Goal: Answer question/provide support

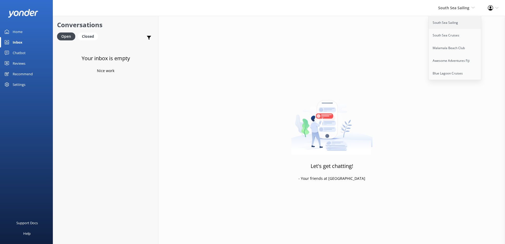
click at [445, 23] on link "South Sea Sailing" at bounding box center [455, 22] width 53 height 13
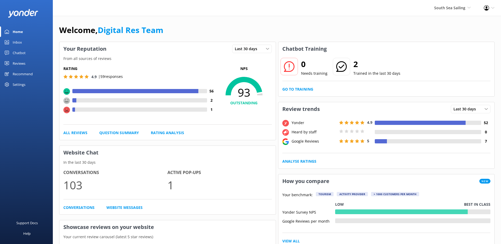
click at [26, 35] on link "Home" at bounding box center [26, 31] width 53 height 11
click at [21, 42] on div "Inbox" at bounding box center [17, 42] width 9 height 11
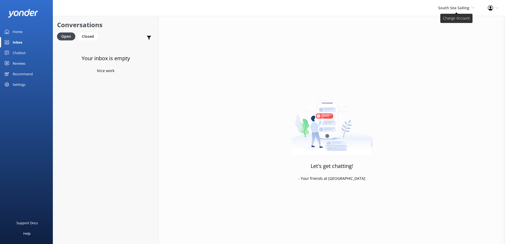
drag, startPoint x: 438, startPoint y: 12, endPoint x: 442, endPoint y: 10, distance: 4.3
click at [440, 11] on div "South Sea Sailing South Sea Sailing South Sea Cruises Malamala Beach Club Aweso…" at bounding box center [457, 8] width 50 height 16
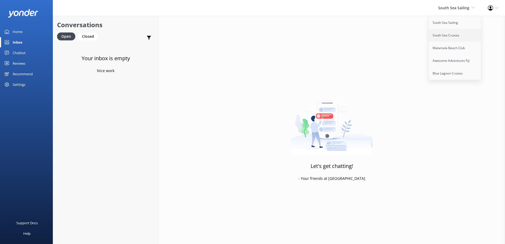
click at [446, 33] on link "South Sea Cruises" at bounding box center [455, 35] width 53 height 13
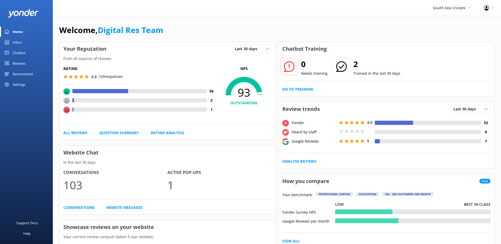
click at [37, 45] on link "Inbox" at bounding box center [26, 42] width 53 height 11
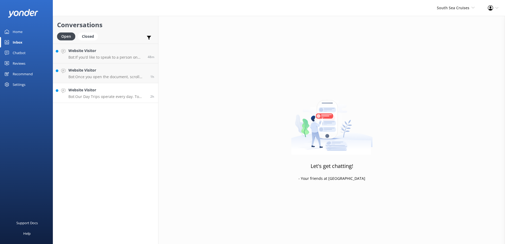
click at [129, 97] on p "Bot: Our Day Trips operate every day. To book, please visit [URL][DOMAIN_NAME]." at bounding box center [107, 96] width 78 height 5
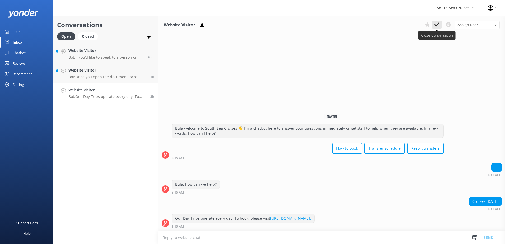
click at [435, 25] on use at bounding box center [437, 24] width 5 height 4
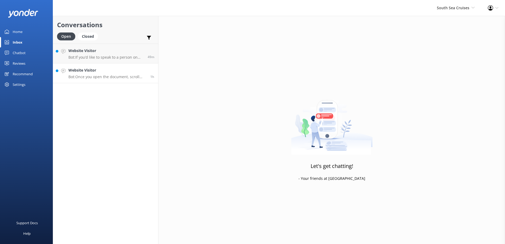
click at [133, 82] on link "Website Visitor Bot: Once you open the document, scroll down to the bottom unti…" at bounding box center [105, 73] width 105 height 20
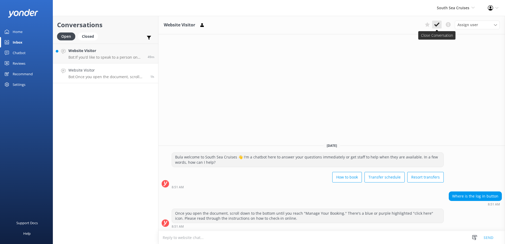
click at [438, 22] on icon at bounding box center [437, 24] width 5 height 5
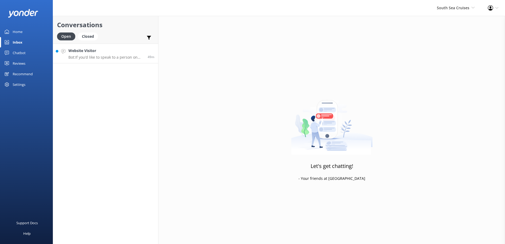
click at [113, 58] on p "Bot: If you’d like to speak to a person on the South Sea Cruises team, please c…" at bounding box center [105, 57] width 75 height 5
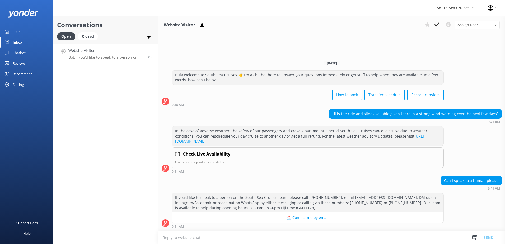
click at [436, 29] on div "Assign user [PERSON_NAME] [PERSON_NAME] Digital Res Team [PERSON_NAME] [PERSON_…" at bounding box center [461, 25] width 77 height 8
click at [436, 26] on use at bounding box center [437, 24] width 5 height 4
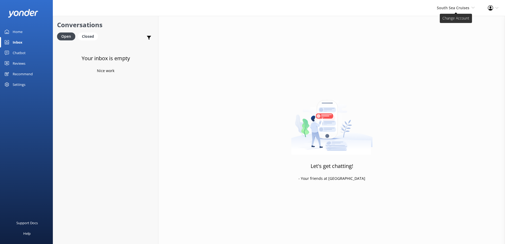
click at [464, 7] on span "South Sea Cruises" at bounding box center [453, 7] width 33 height 5
click at [445, 50] on link "Malamala Beach Club" at bounding box center [455, 48] width 53 height 13
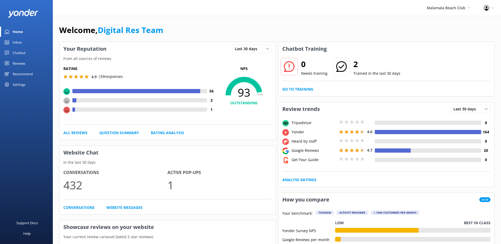
click at [40, 38] on link "Inbox" at bounding box center [26, 42] width 53 height 11
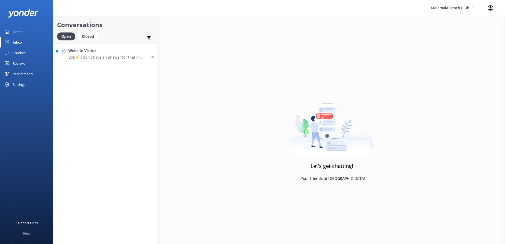
click at [105, 55] on div "Website Visitor Bot: ⚡ I don't have an answer for that in my knowledge base. Pl…" at bounding box center [107, 53] width 78 height 11
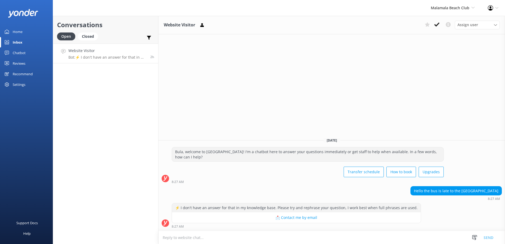
click at [273, 237] on textarea at bounding box center [332, 237] width 347 height 13
type textarea "T"
type textarea "t"
type textarea "y"
type textarea "t"
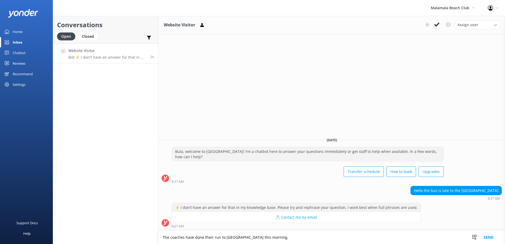
type textarea "The coaches have done their run to [GEOGRAPHIC_DATA] this morning."
drag, startPoint x: 444, startPoint y: 131, endPoint x: 403, endPoint y: 156, distance: 48.6
click at [444, 131] on div "Website Visitor Assign user [PERSON_NAME] [PERSON_NAME] Digital Res Team [PERSO…" at bounding box center [332, 130] width 347 height 228
click at [491, 239] on button "Send" at bounding box center [489, 237] width 20 height 13
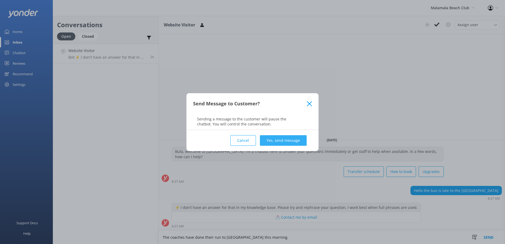
click at [292, 141] on button "Yes, send message" at bounding box center [283, 140] width 47 height 11
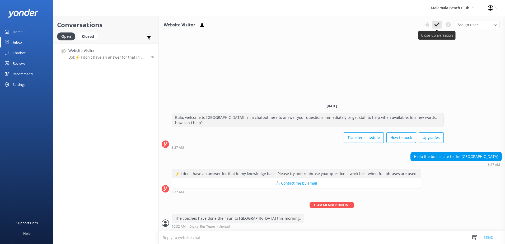
click at [437, 23] on icon at bounding box center [437, 24] width 5 height 5
click at [456, 10] on span "Malamala Beach Club" at bounding box center [450, 7] width 39 height 5
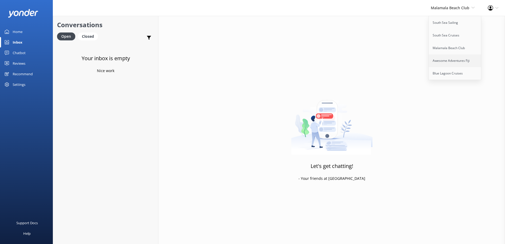
click at [450, 56] on link "Awesome Adventures Fiji" at bounding box center [455, 60] width 53 height 13
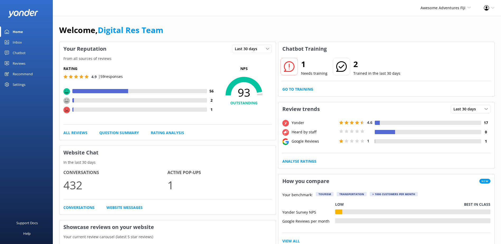
click at [23, 48] on div "Chatbot" at bounding box center [19, 53] width 13 height 11
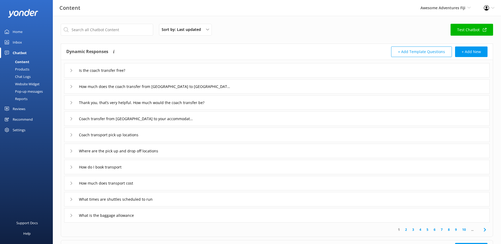
click at [22, 45] on link "Inbox" at bounding box center [26, 42] width 53 height 11
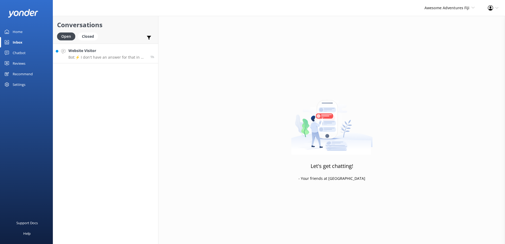
click at [130, 56] on p "Bot: ⚡ I don't have an answer for that in my knowledge base. Please try and rep…" at bounding box center [107, 57] width 78 height 5
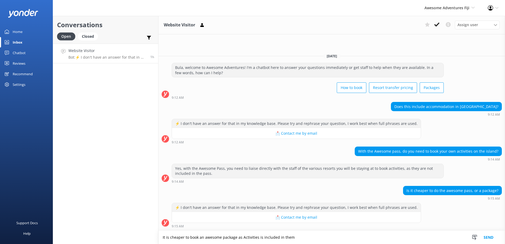
click at [302, 241] on textarea "It is cheaper to book an awesome package as Activities is included in them" at bounding box center [332, 237] width 347 height 13
type textarea "It is cheaper to book an awesome package as Activities is included in them."
click at [491, 238] on button "Send" at bounding box center [489, 237] width 20 height 13
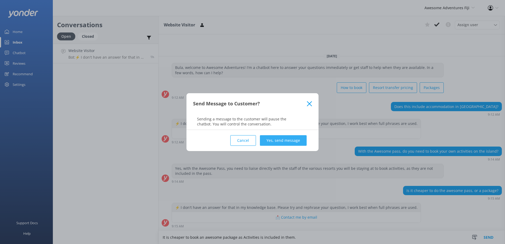
click at [272, 136] on button "Yes, send message" at bounding box center [283, 140] width 47 height 11
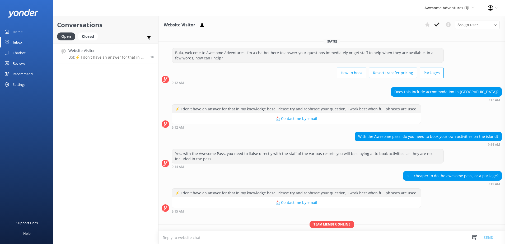
scroll to position [19, 0]
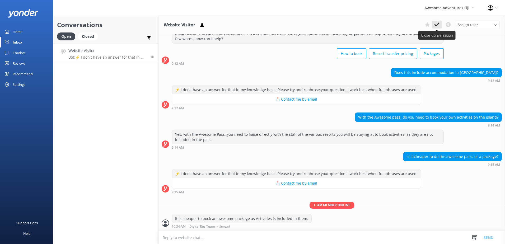
click at [434, 25] on button at bounding box center [437, 25] width 10 height 8
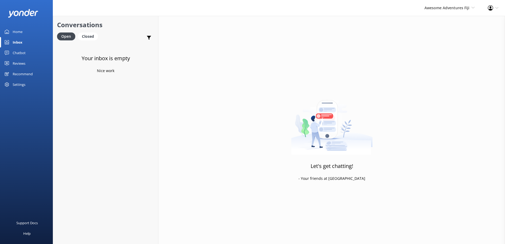
click at [456, 13] on div "Awesome Adventures Fiji South Sea Sailing South Sea Cruises Malamala Beach Club…" at bounding box center [449, 8] width 63 height 16
click at [452, 71] on link "Blue Lagoon Cruises" at bounding box center [455, 73] width 53 height 13
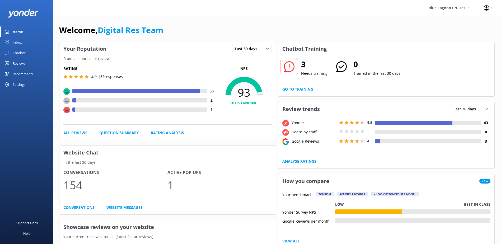
click at [312, 90] on link "Go to Training" at bounding box center [298, 89] width 31 height 6
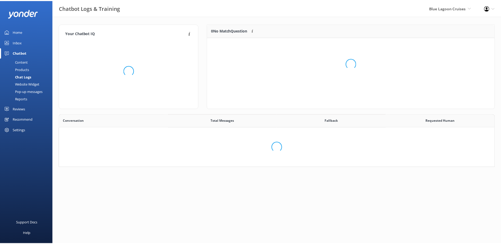
scroll to position [181, 431]
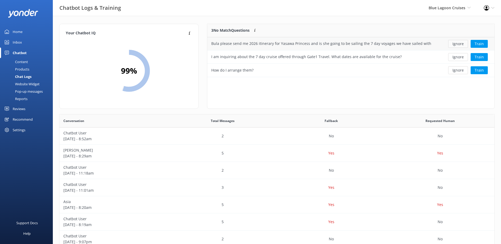
click at [452, 43] on button "Ignore" at bounding box center [459, 44] width 20 height 8
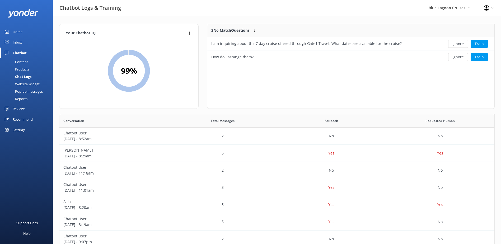
scroll to position [36, 283]
click at [452, 43] on button "Ignore" at bounding box center [459, 44] width 20 height 8
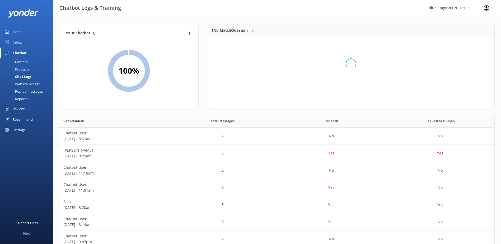
scroll to position [23, 283]
click at [452, 43] on button "Ignore" at bounding box center [459, 44] width 20 height 8
click at [21, 47] on div "Inbox" at bounding box center [17, 42] width 9 height 11
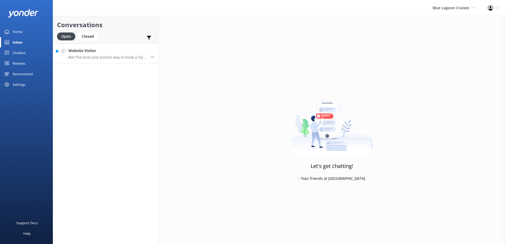
click at [100, 51] on h4 "Website Visitor" at bounding box center [107, 51] width 78 height 6
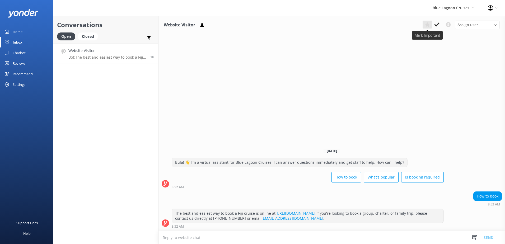
click at [428, 25] on use at bounding box center [427, 24] width 5 height 5
click at [436, 24] on icon at bounding box center [437, 24] width 5 height 5
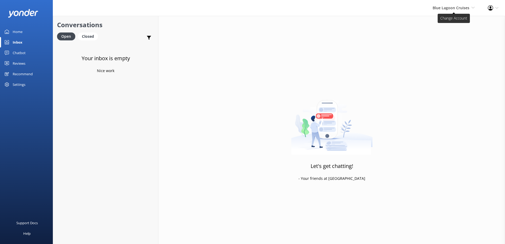
click at [452, 10] on span "Blue Lagoon Cruises" at bounding box center [451, 7] width 37 height 5
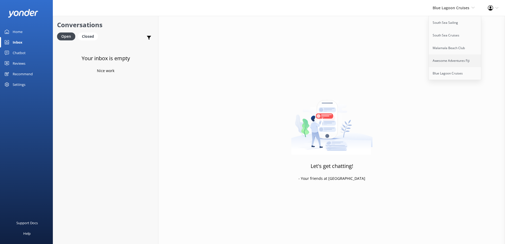
click at [444, 65] on link "Awesome Adventures Fiji" at bounding box center [455, 60] width 53 height 13
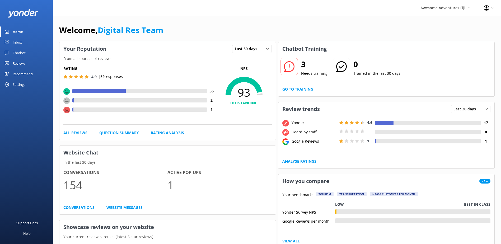
click at [301, 92] on link "Go to Training" at bounding box center [298, 89] width 31 height 6
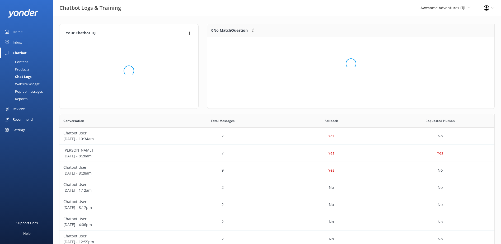
scroll to position [62, 283]
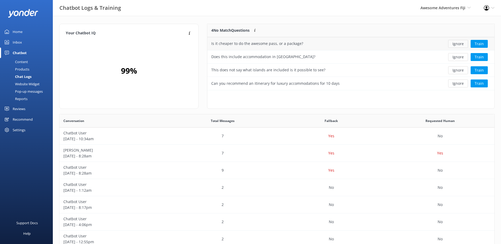
click at [457, 45] on button "Ignore" at bounding box center [459, 44] width 20 height 8
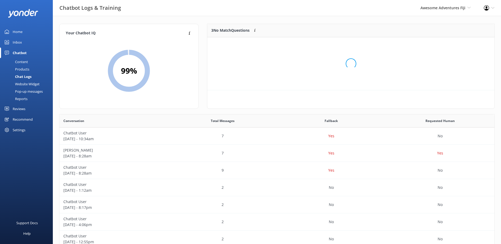
scroll to position [49, 283]
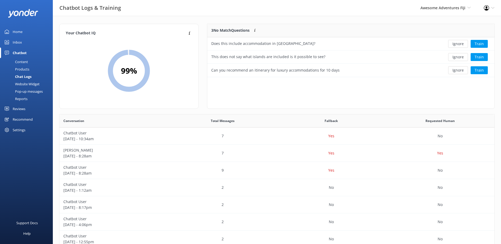
click at [457, 44] on button "Ignore" at bounding box center [459, 44] width 20 height 8
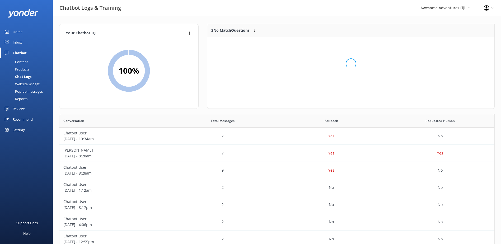
scroll to position [36, 283]
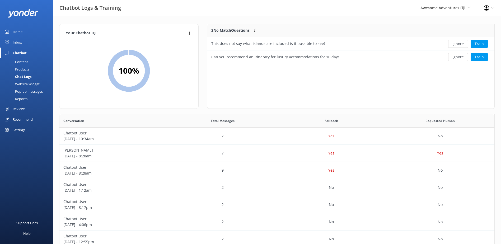
click at [457, 44] on button "Ignore" at bounding box center [459, 44] width 20 height 8
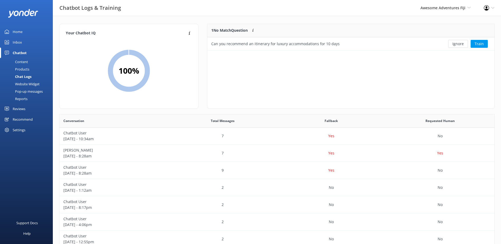
click at [457, 44] on button "Ignore" at bounding box center [459, 44] width 20 height 8
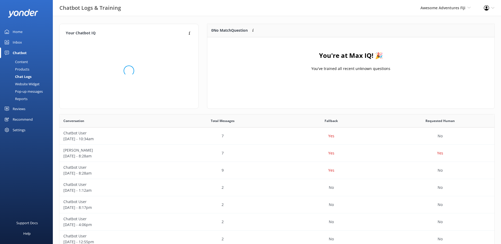
scroll to position [181, 431]
